Goal: Information Seeking & Learning: Learn about a topic

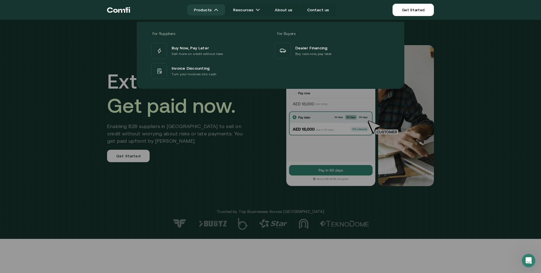
click at [219, 10] on img at bounding box center [216, 10] width 5 height 5
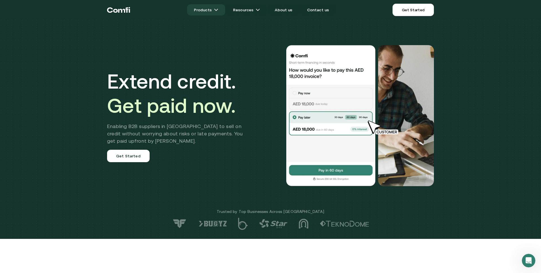
click at [219, 10] on img at bounding box center [216, 10] width 5 height 5
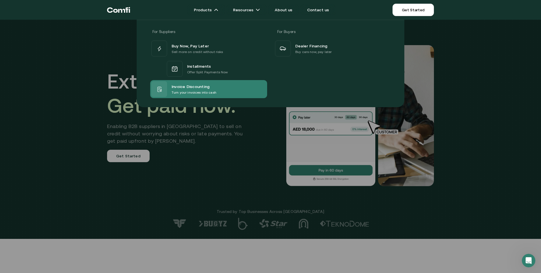
click at [193, 86] on span "Invoice Discounting" at bounding box center [191, 86] width 38 height 7
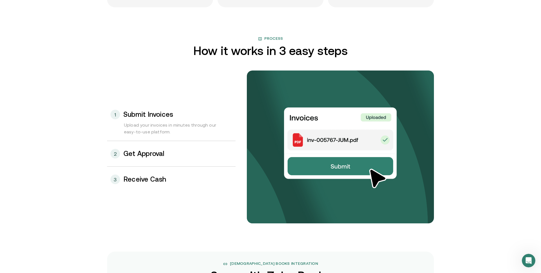
scroll to position [555, 0]
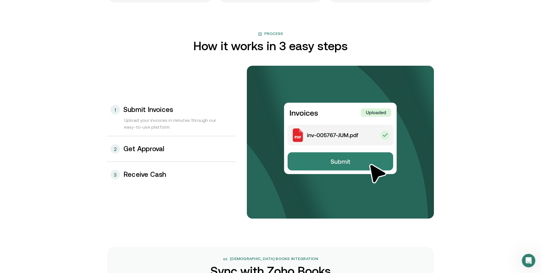
click at [143, 178] on h3 "Receive Cash" at bounding box center [144, 174] width 43 height 7
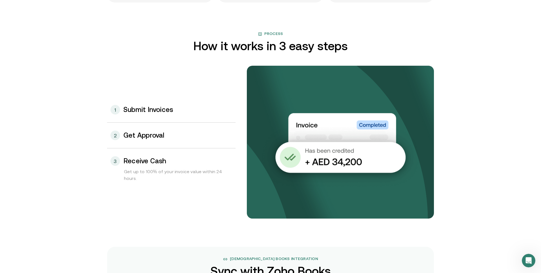
click at [155, 134] on h3 "Get Approval" at bounding box center [143, 135] width 41 height 7
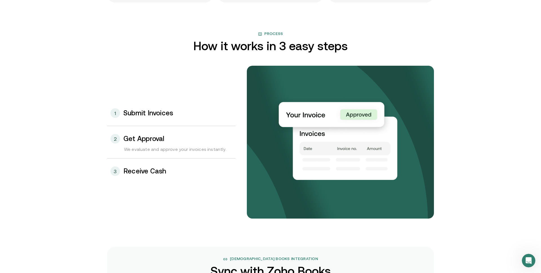
click at [161, 115] on h3 "Submit Invoices" at bounding box center [148, 112] width 50 height 7
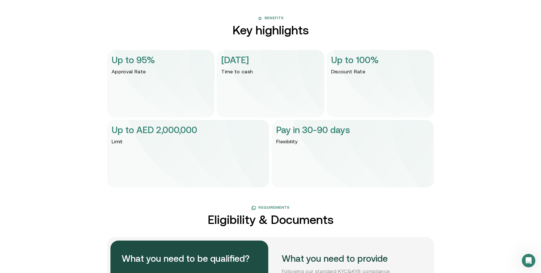
scroll to position [1150, 0]
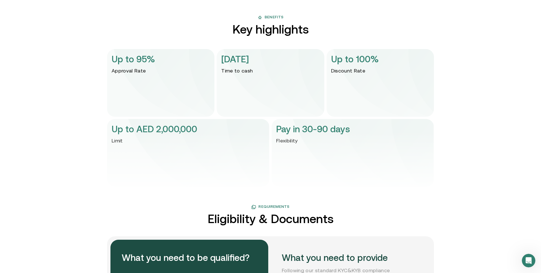
click at [318, 126] on p "Pay in 30-90 days" at bounding box center [313, 129] width 74 height 14
click at [324, 156] on img at bounding box center [270, 163] width 327 height 68
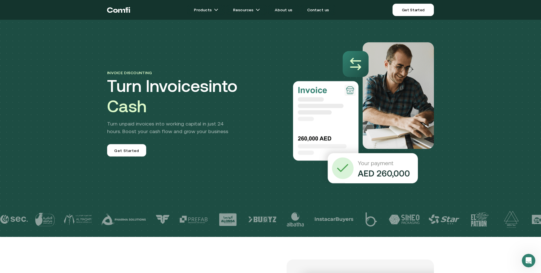
scroll to position [1, 0]
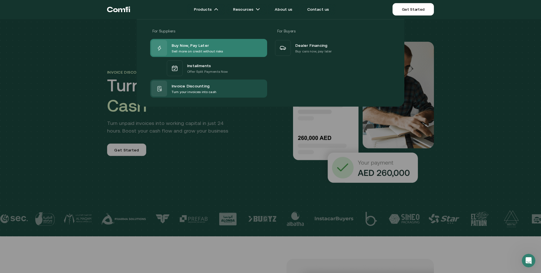
click at [194, 48] on span "Buy Now, Pay Later" at bounding box center [190, 45] width 37 height 7
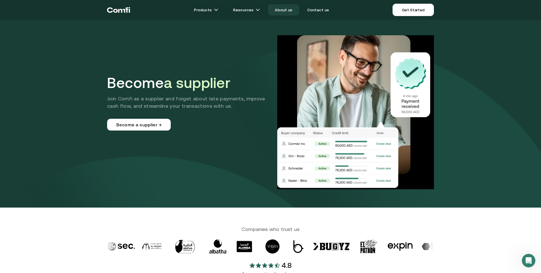
click at [284, 12] on link "About us" at bounding box center [283, 9] width 31 height 11
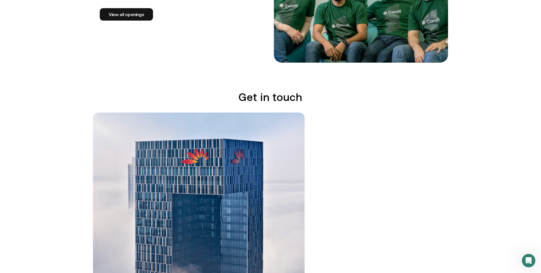
scroll to position [990, 0]
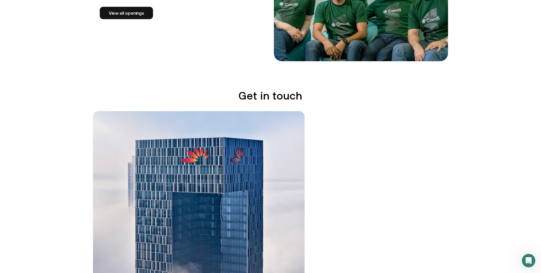
click at [79, 152] on div "Get in touch Email [EMAIL_ADDRESS] Phone [PHONE_NUMBER] Address [GEOGRAPHIC_DAT…" at bounding box center [270, 220] width 541 height 262
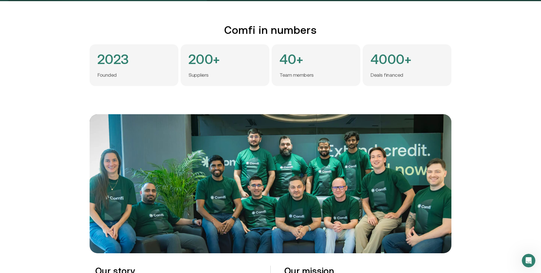
scroll to position [0, 0]
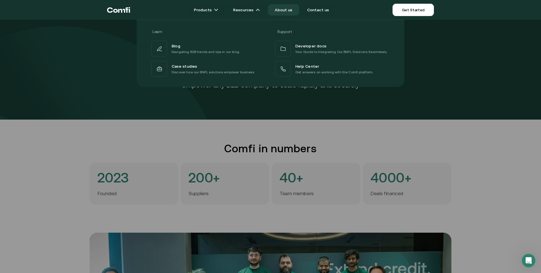
click at [200, 133] on div at bounding box center [270, 156] width 541 height 273
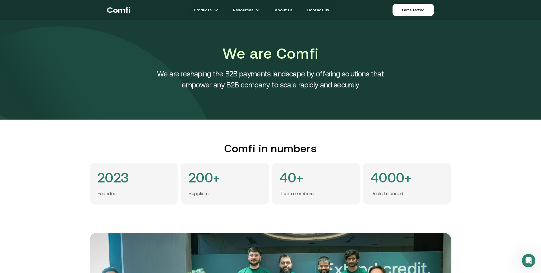
click at [193, 182] on h4 "200+" at bounding box center [205, 178] width 32 height 14
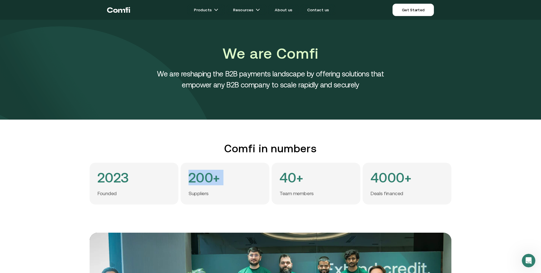
click at [193, 182] on h4 "200+" at bounding box center [205, 178] width 32 height 14
click at [277, 78] on h4 "We are reshaping the B2B payments landscape by offering solutions that empower …" at bounding box center [271, 79] width 254 height 22
click at [277, 79] on h4 "We are reshaping the B2B payments landscape by offering solutions that empower …" at bounding box center [271, 79] width 254 height 22
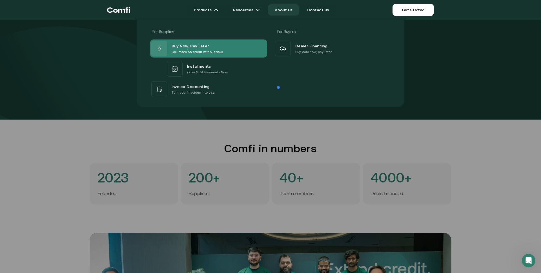
click at [175, 45] on span "Buy Now, Pay Later" at bounding box center [190, 45] width 37 height 7
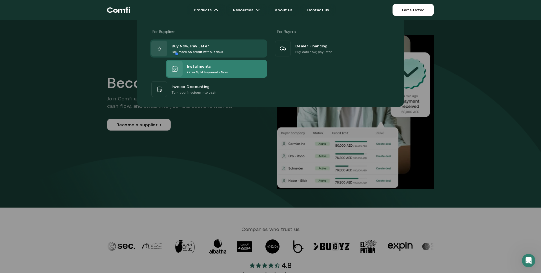
click at [191, 73] on p "Offer Split Payments Now" at bounding box center [207, 72] width 41 height 6
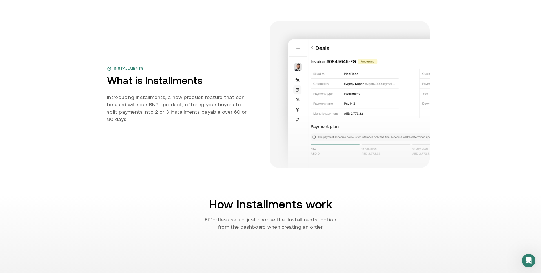
scroll to position [220, 0]
